Goal: Transaction & Acquisition: Obtain resource

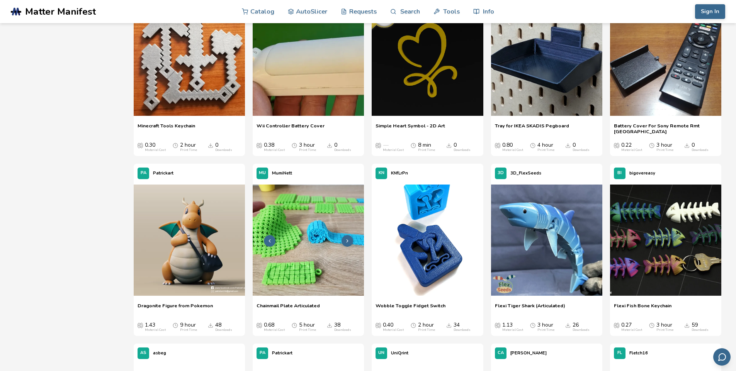
scroll to position [1299, 0]
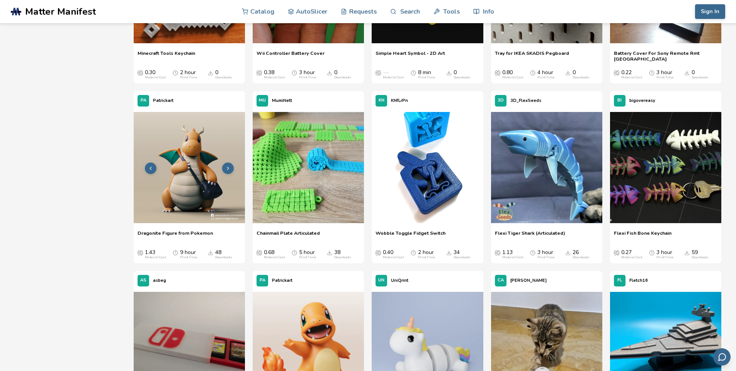
click at [163, 178] on img at bounding box center [189, 167] width 111 height 111
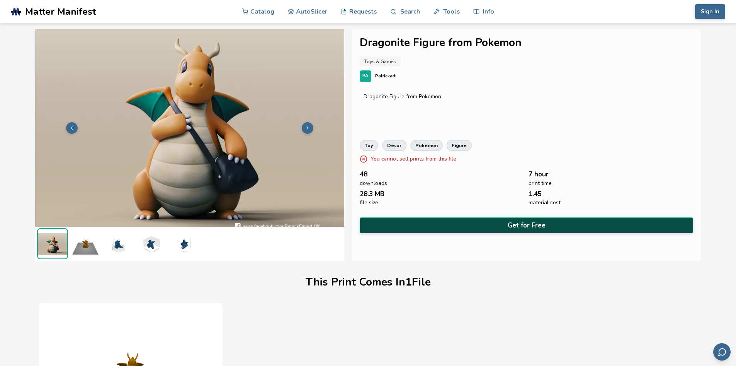
click at [387, 218] on button "Get for Free" at bounding box center [527, 225] width 334 height 16
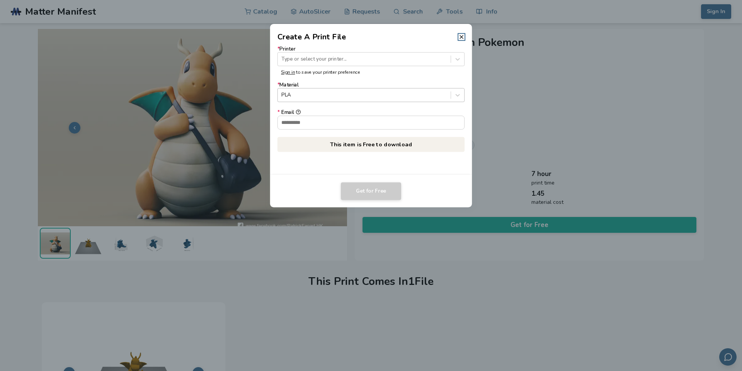
click at [306, 100] on div "PLA" at bounding box center [364, 95] width 173 height 10
click at [310, 102] on form "* Printer Type or select your printer... Sign in to save your printer preferenc…" at bounding box center [370, 87] width 187 height 83
drag, startPoint x: 344, startPoint y: 148, endPoint x: 404, endPoint y: 141, distance: 60.4
click at [373, 148] on p "This item is Free to download" at bounding box center [370, 144] width 187 height 15
click at [447, 26] on header "Create A Print File" at bounding box center [371, 33] width 202 height 19
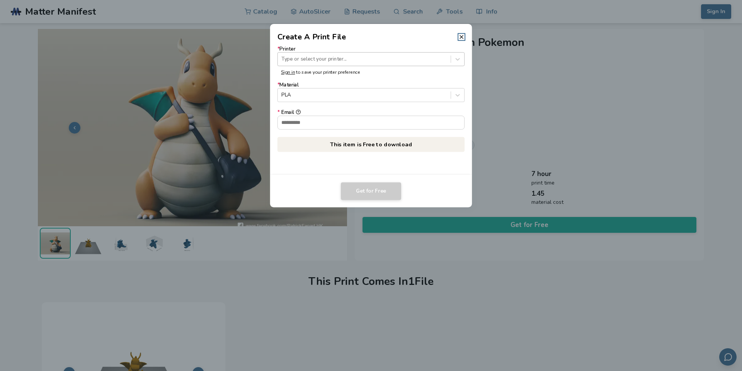
click at [436, 53] on div "Type or select your printer..." at bounding box center [370, 59] width 187 height 14
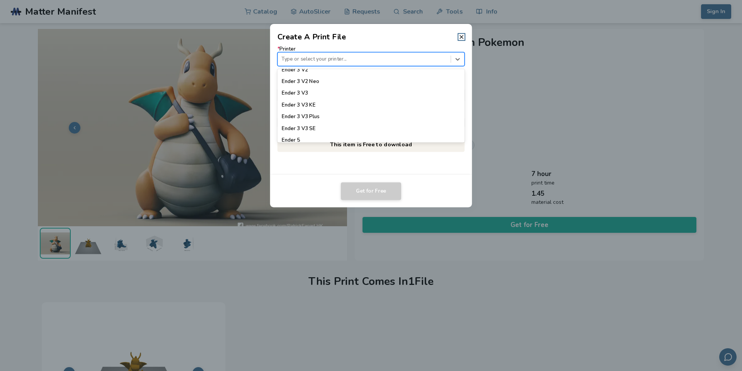
scroll to position [603, 0]
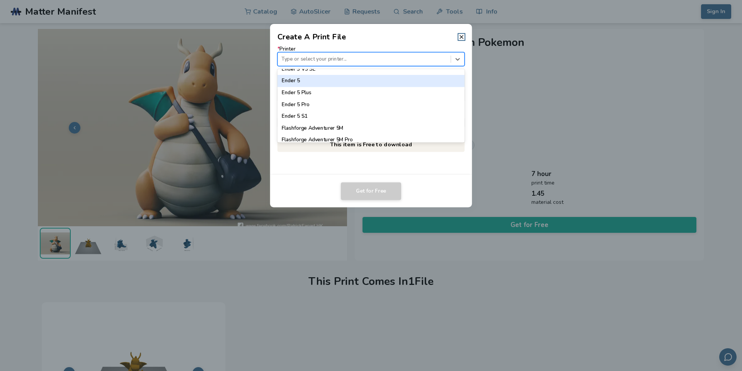
click at [371, 80] on div "Ender 5" at bounding box center [370, 81] width 187 height 12
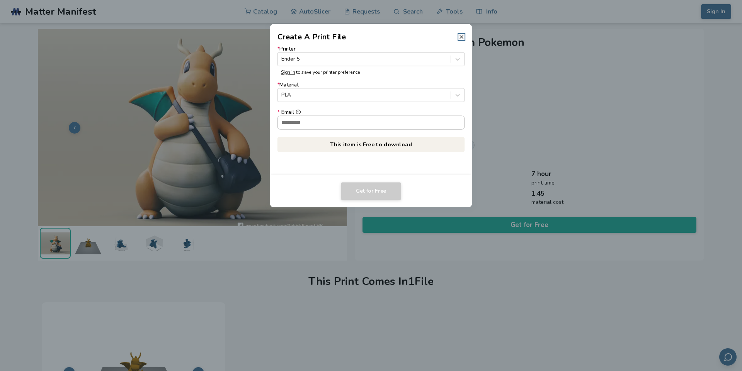
drag, startPoint x: 308, startPoint y: 112, endPoint x: 306, endPoint y: 118, distance: 5.6
click at [306, 117] on label "* Email" at bounding box center [370, 120] width 187 height 20
click at [306, 120] on input "* Email" at bounding box center [371, 122] width 187 height 13
click at [393, 94] on div at bounding box center [363, 95] width 165 height 7
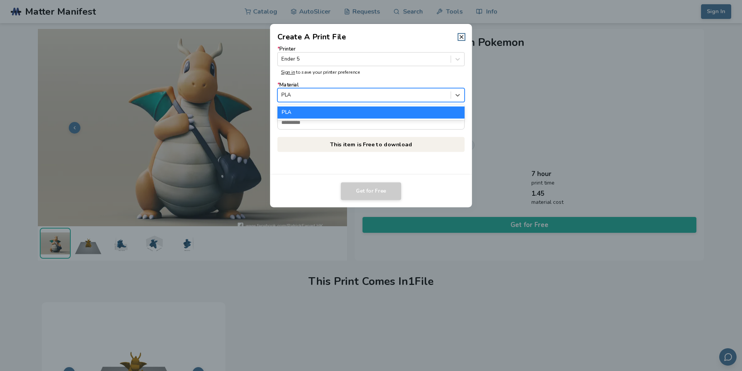
click at [296, 116] on div "PLA" at bounding box center [370, 113] width 187 height 12
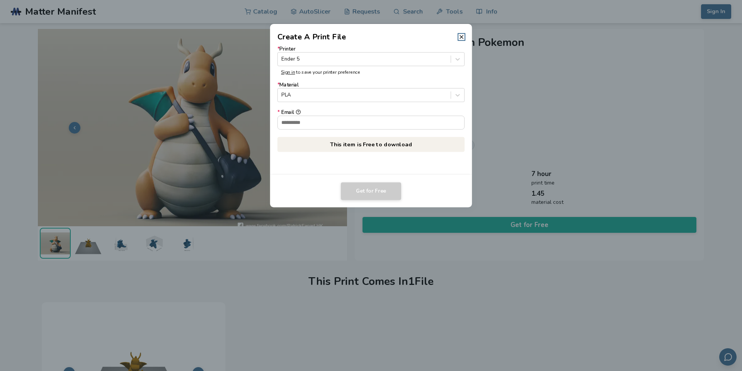
drag, startPoint x: 290, startPoint y: 115, endPoint x: 289, endPoint y: 106, distance: 9.8
click at [289, 106] on form "* Printer Ender 5 Sign in to save your printer preference * Material PLA * Email" at bounding box center [370, 87] width 187 height 83
